Goal: Task Accomplishment & Management: Manage account settings

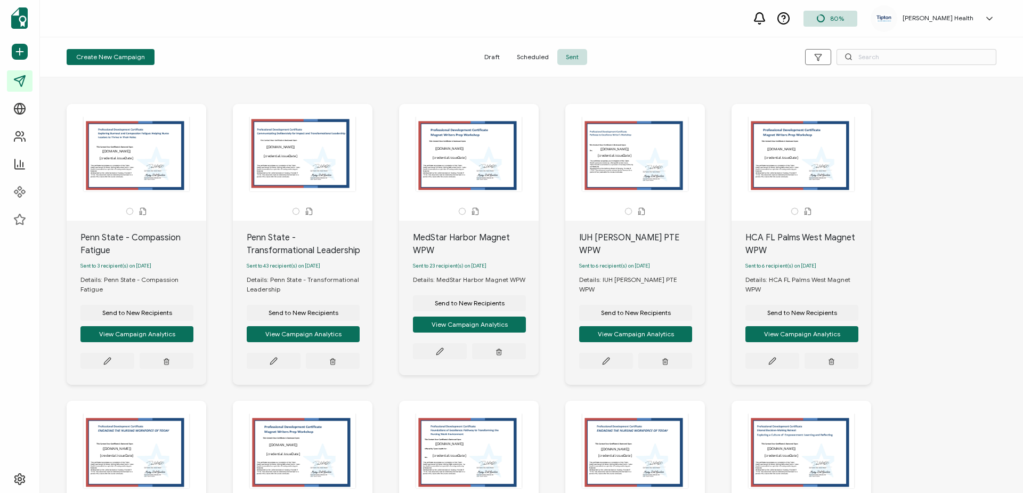
click at [501, 56] on span "Draft" at bounding box center [492, 57] width 33 height 16
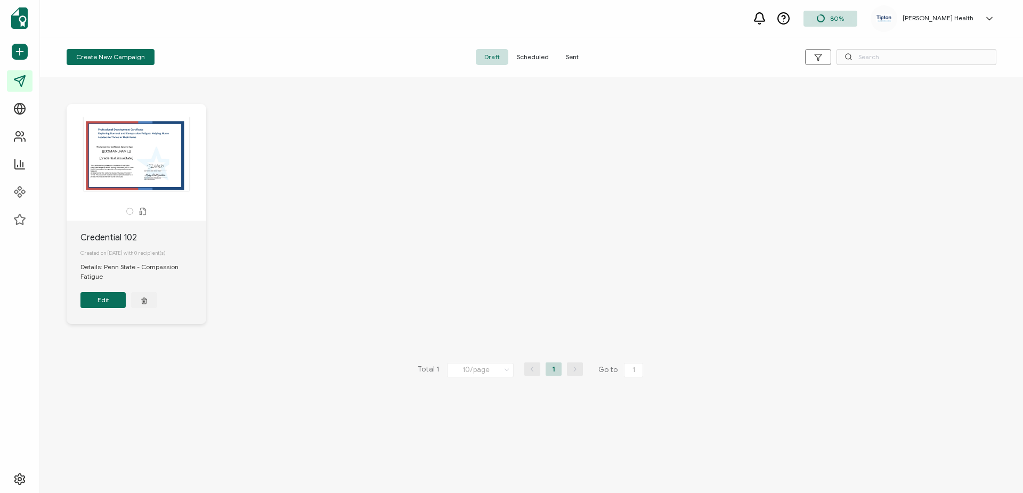
click at [571, 57] on span "Sent" at bounding box center [573, 57] width 30 height 16
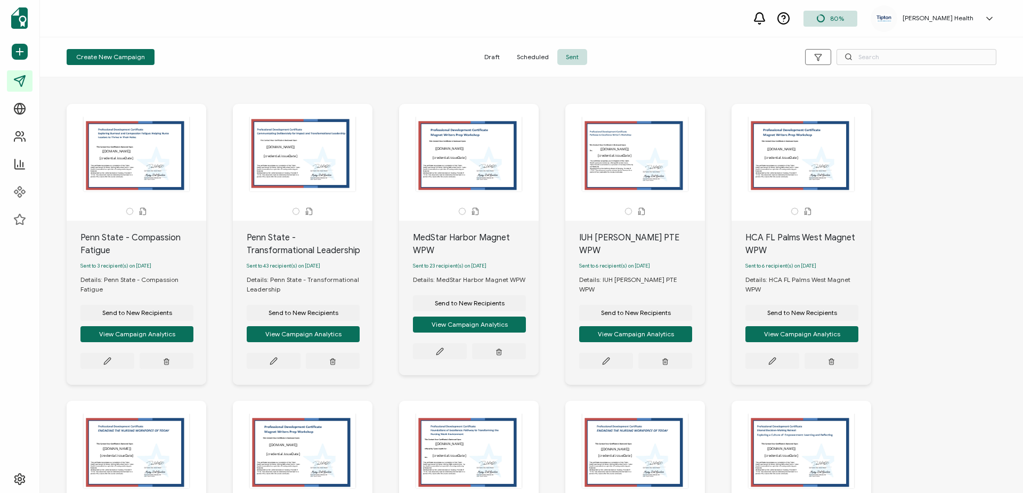
click at [492, 58] on span "Draft" at bounding box center [492, 57] width 33 height 16
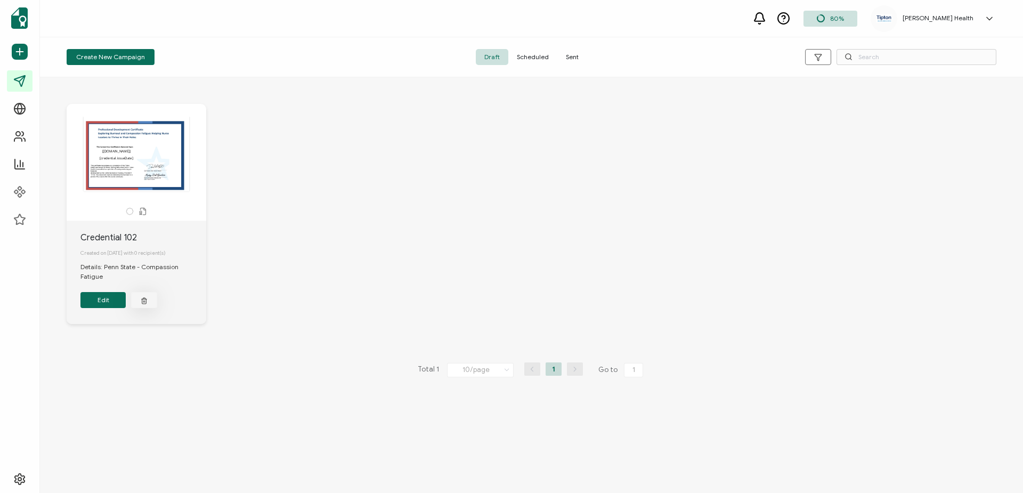
click at [142, 304] on icon "button" at bounding box center [144, 301] width 4 height 5
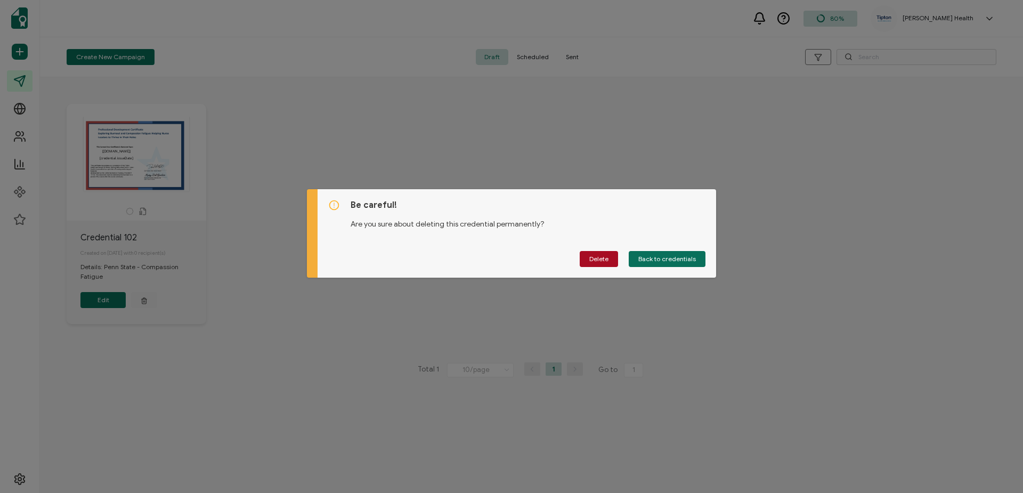
click at [333, 301] on div "Be careful! Are you sure about deleting this credential permanently? Delete Bac…" at bounding box center [511, 246] width 1023 height 493
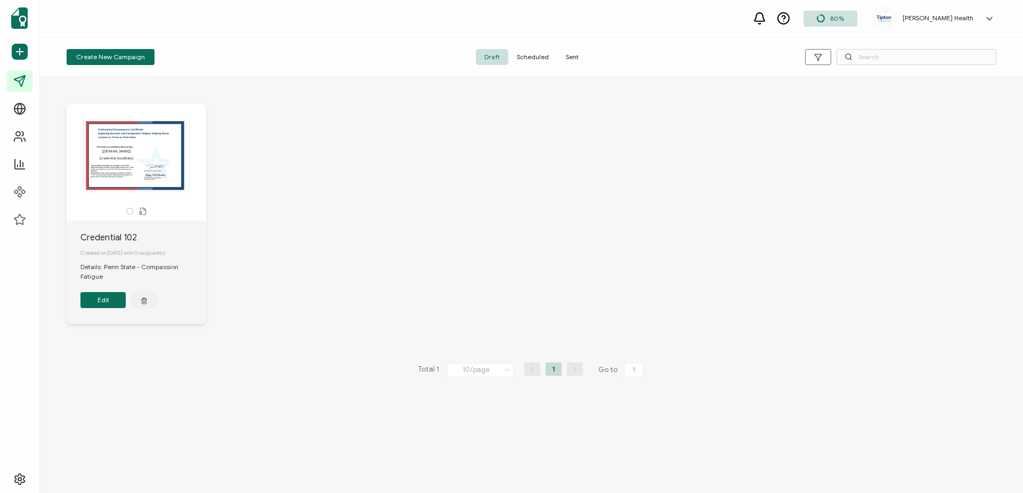
click at [94, 308] on button "Edit" at bounding box center [102, 300] width 45 height 16
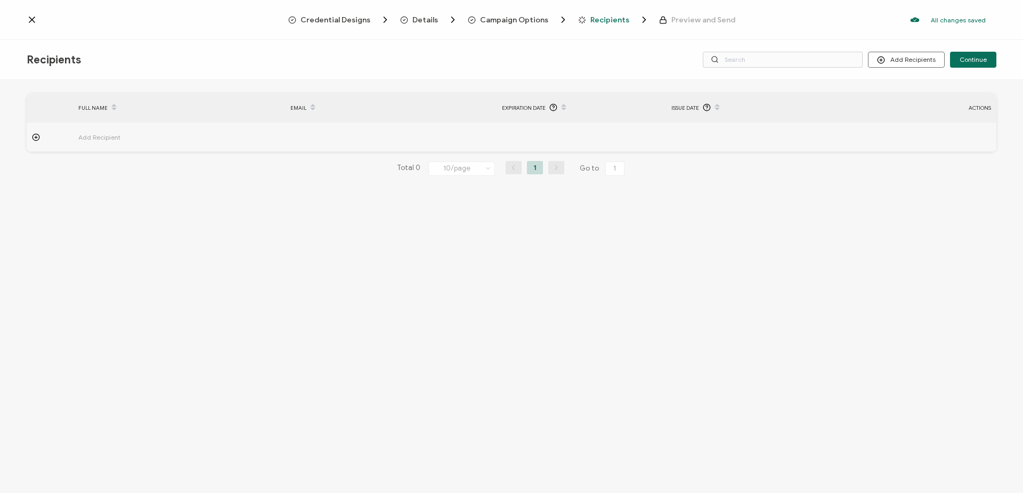
click at [35, 17] on icon at bounding box center [32, 19] width 11 height 11
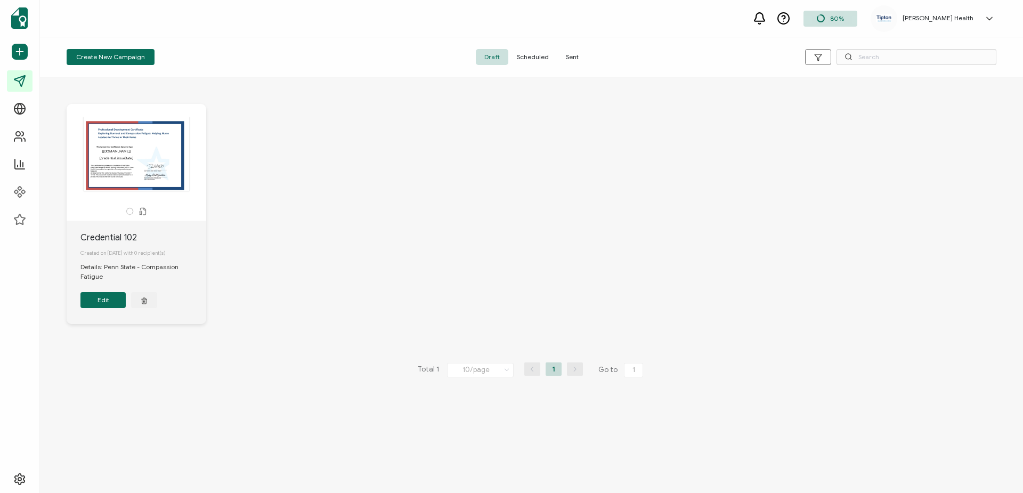
click at [992, 17] on icon at bounding box center [989, 18] width 11 height 11
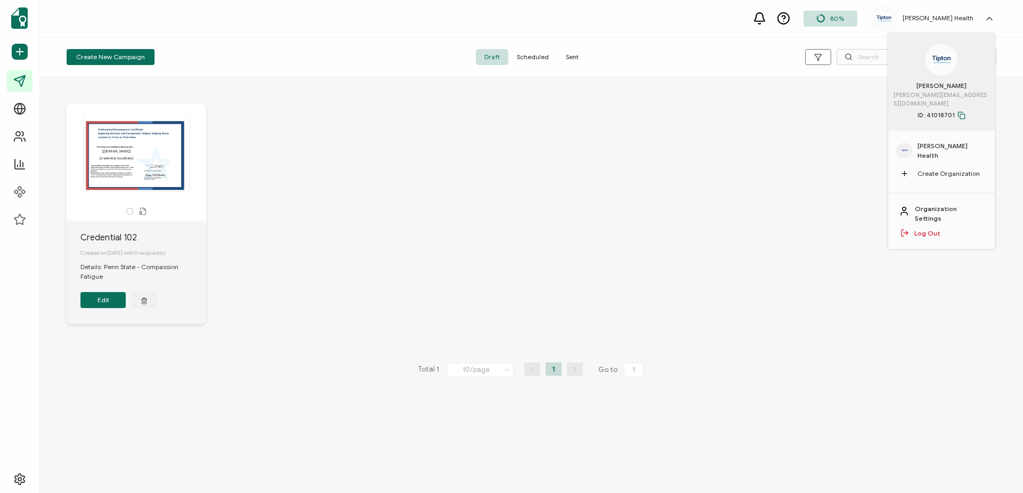
click at [934, 229] on link "Log Out" at bounding box center [928, 234] width 26 height 10
